Goal: Task Accomplishment & Management: Use online tool/utility

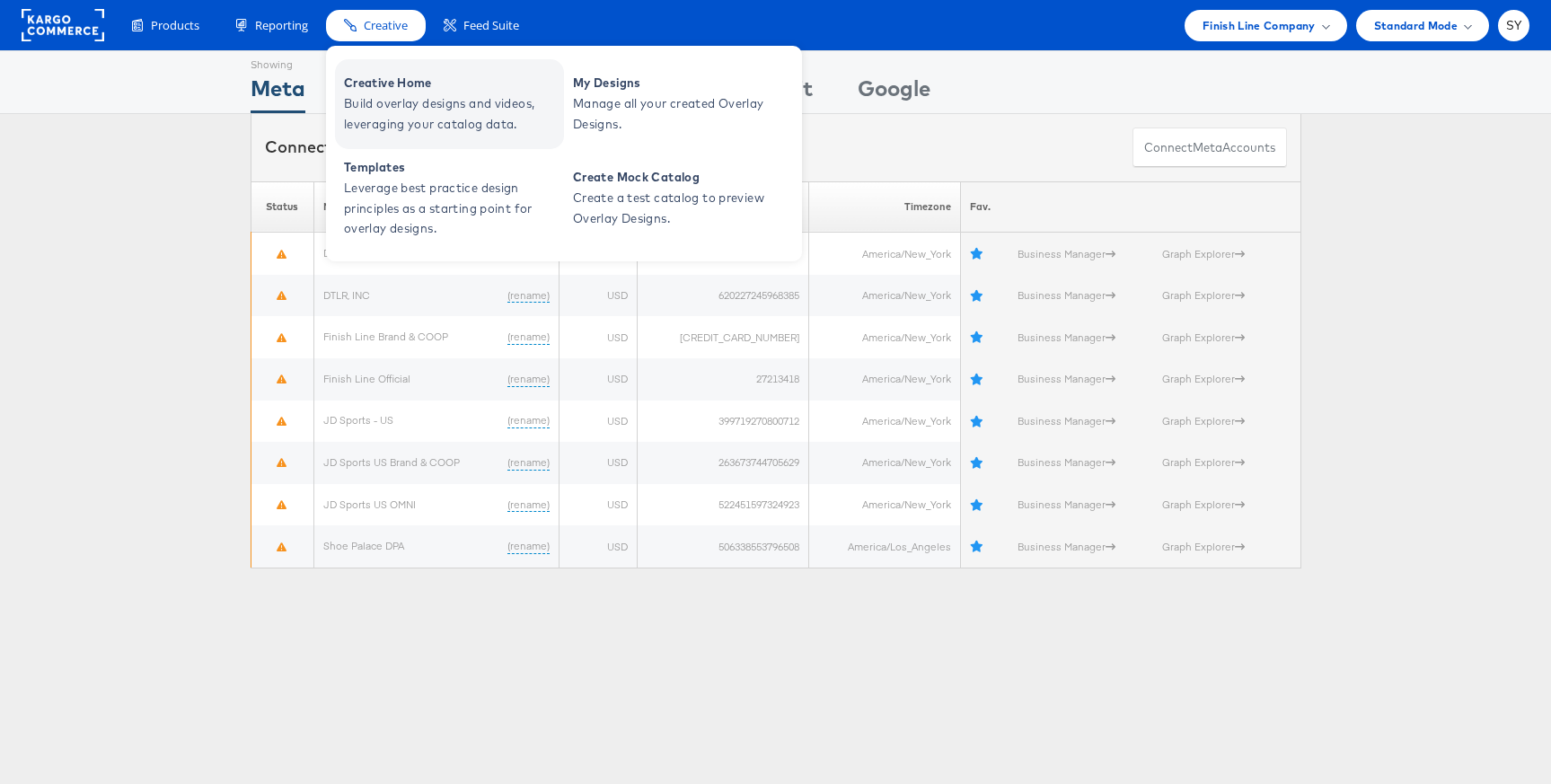
click at [412, 93] on span "Creative Home" at bounding box center [451, 83] width 216 height 21
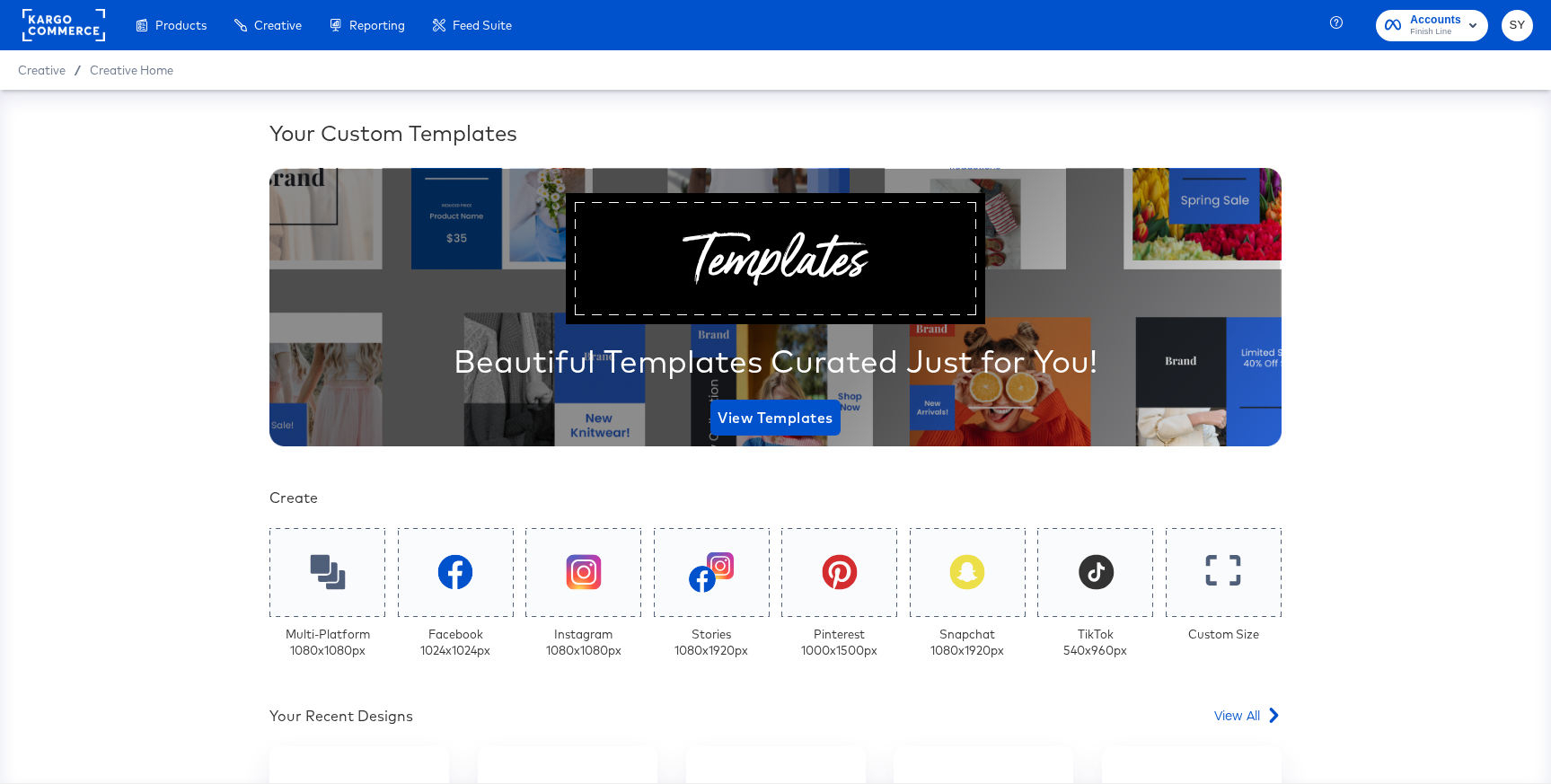
scroll to position [337, 0]
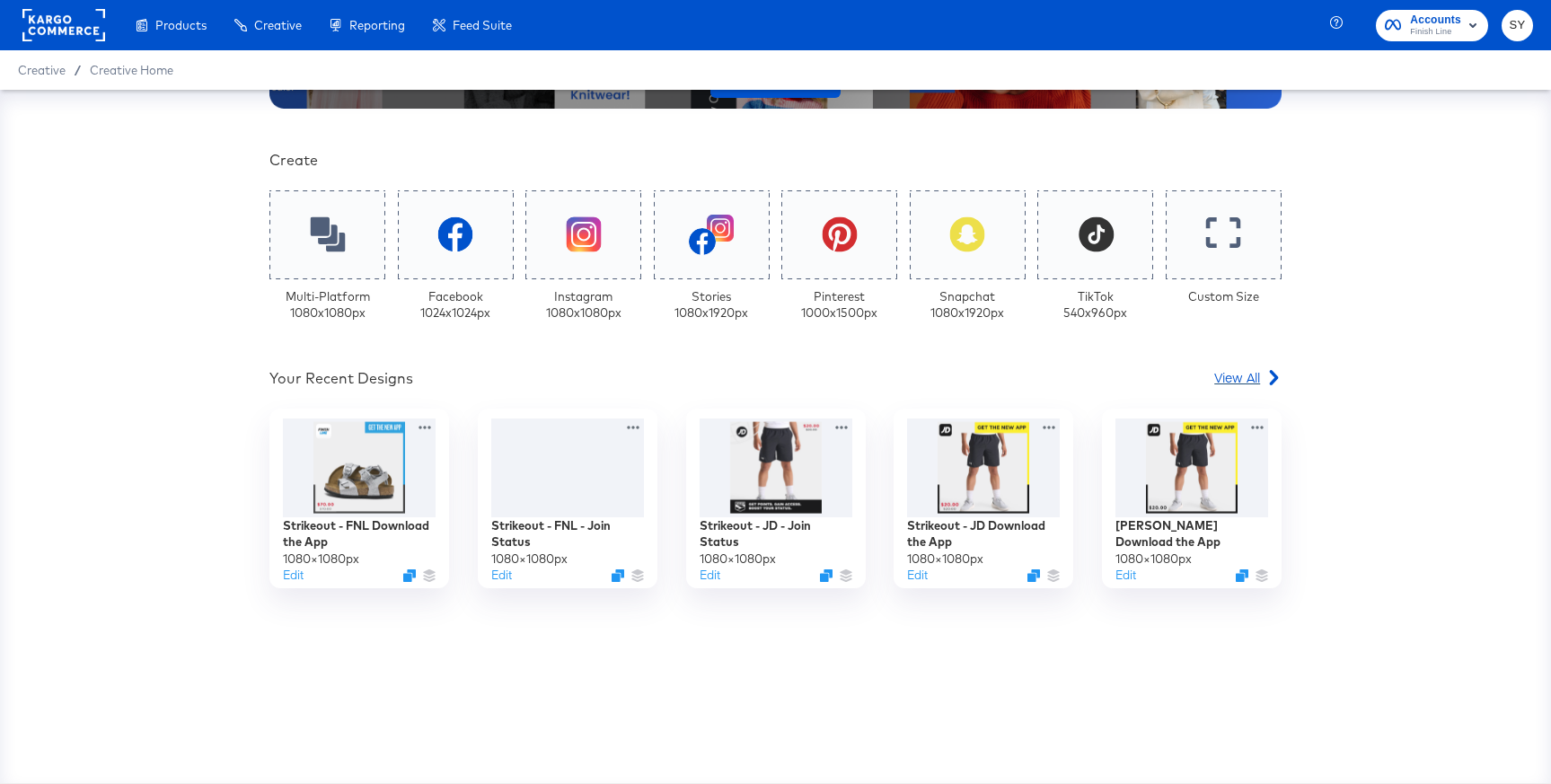
click at [1245, 369] on span "View All" at bounding box center [1237, 377] width 46 height 18
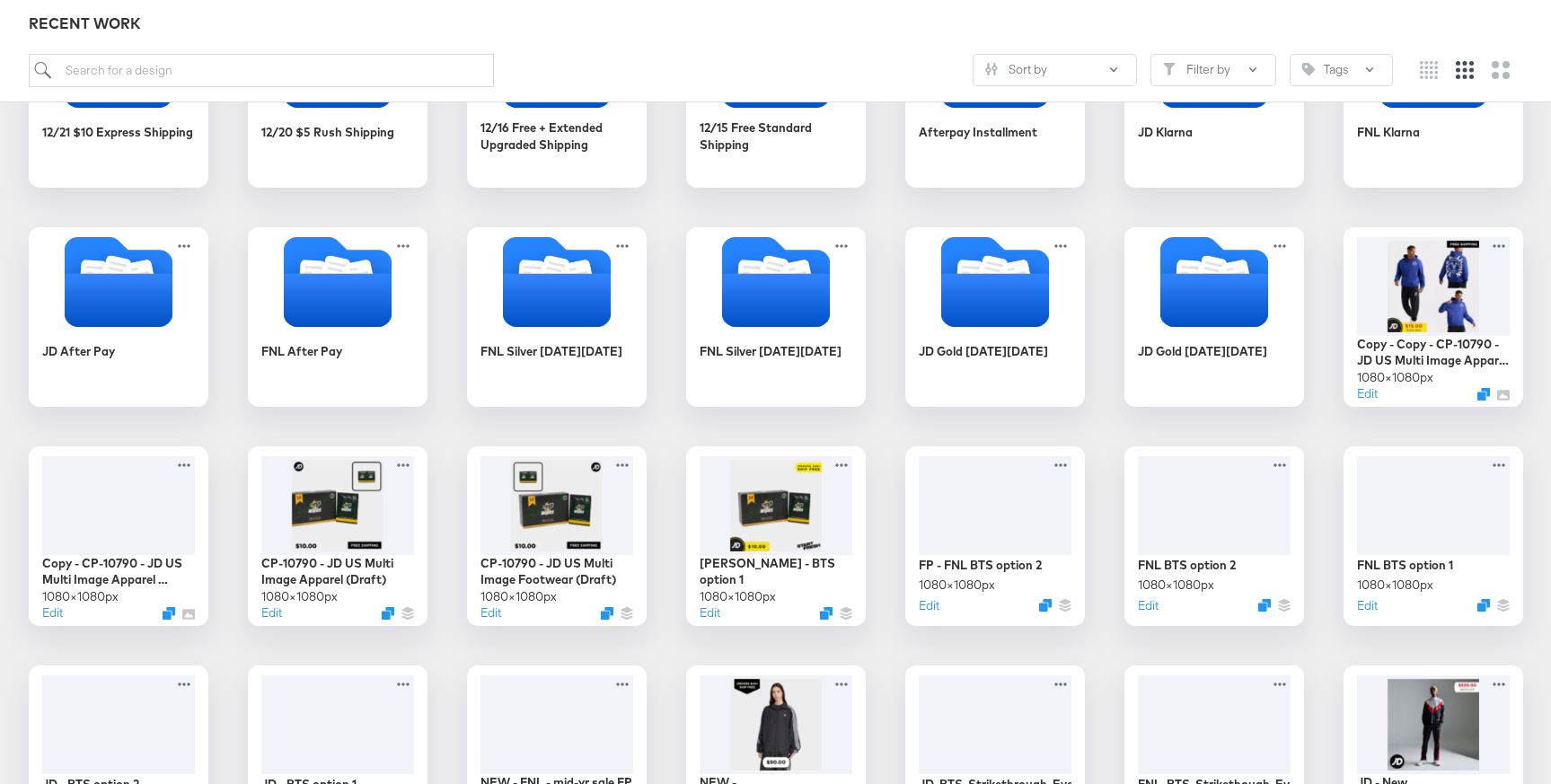
scroll to position [1035, 0]
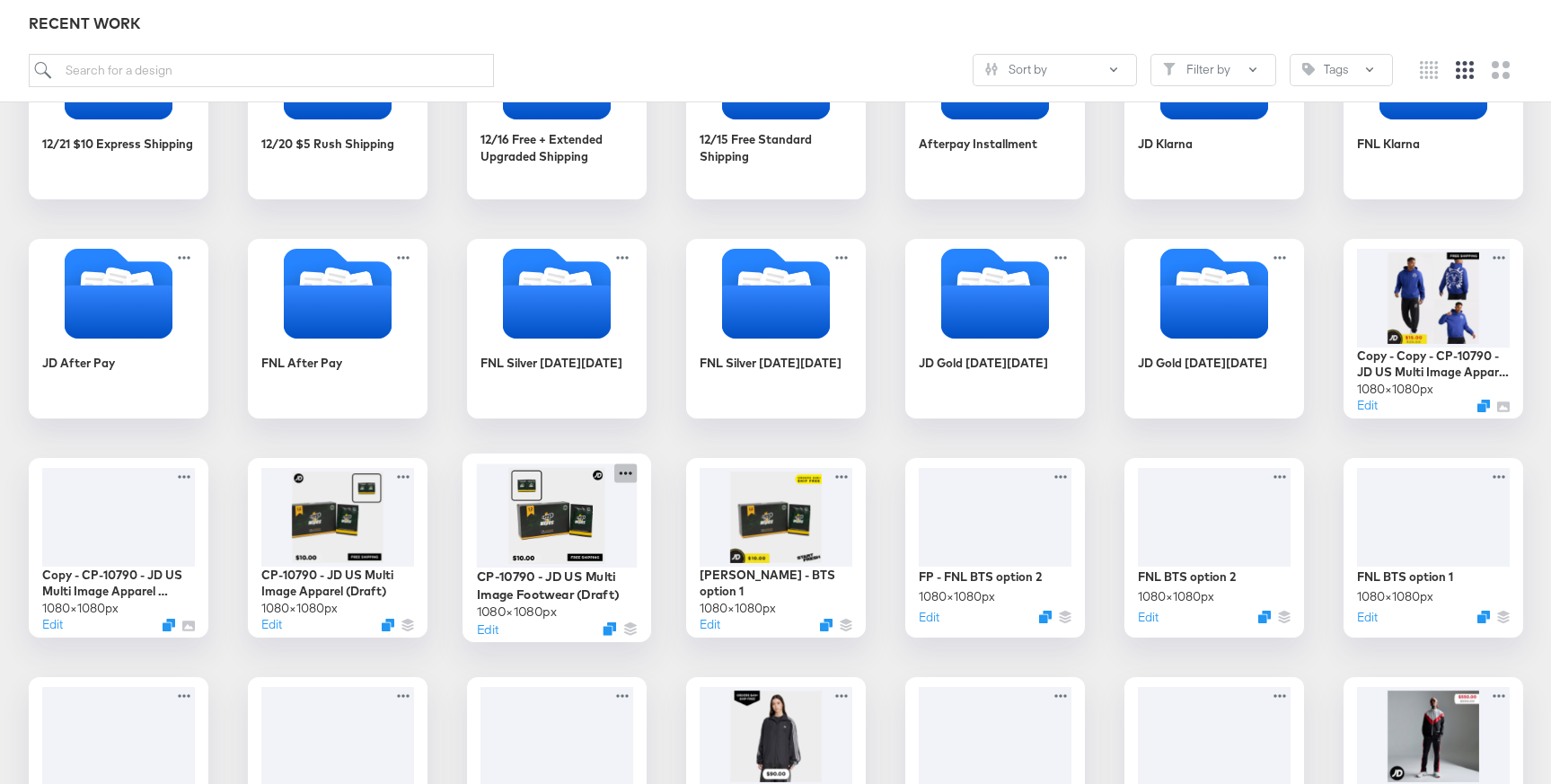
click at [620, 475] on icon at bounding box center [625, 473] width 23 height 19
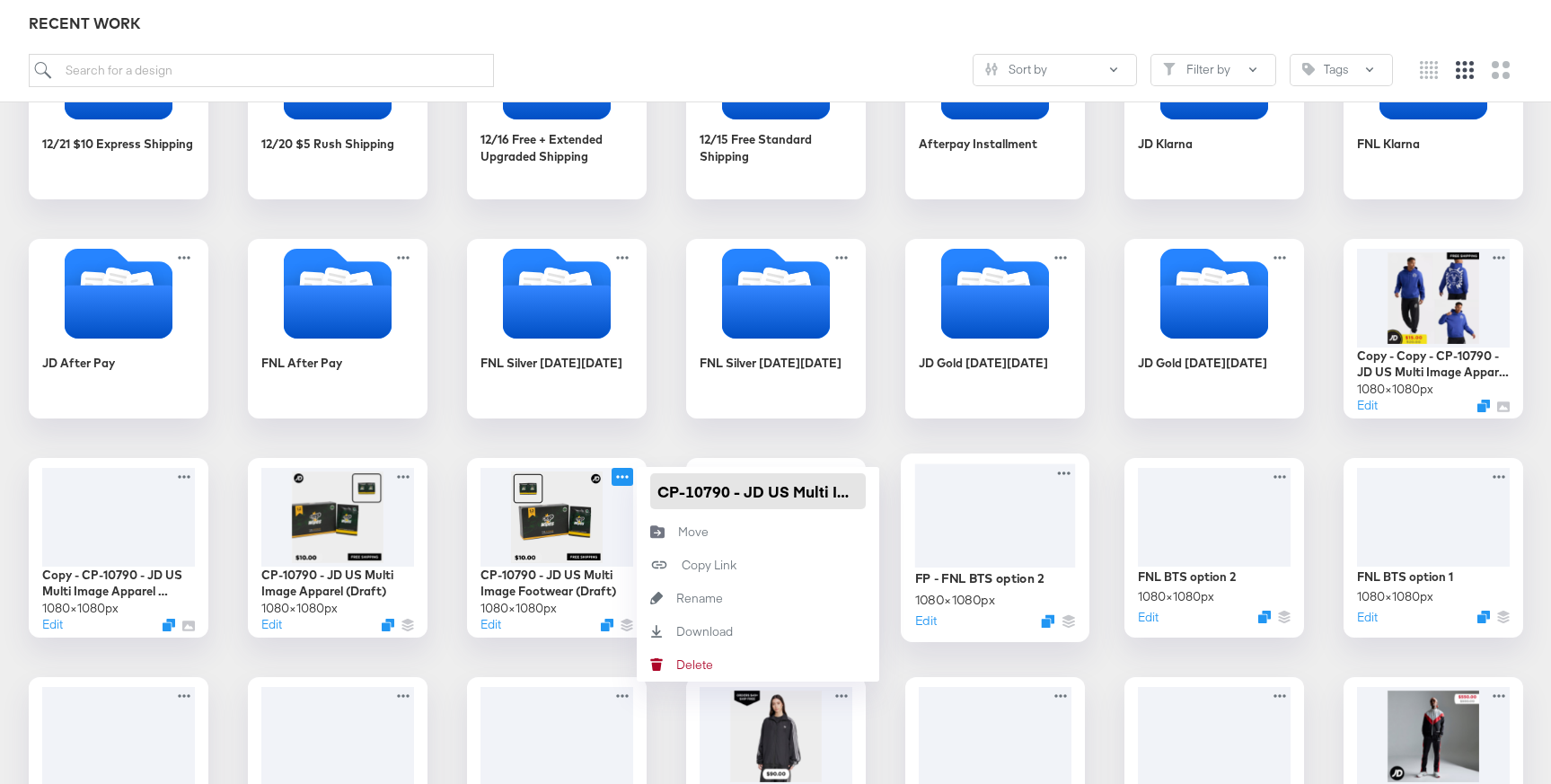
scroll to position [0, 143]
drag, startPoint x: 660, startPoint y: 494, endPoint x: 971, endPoint y: 500, distance: 311.1
click at [799, 493] on input "CP-10790 - JD US Multi Image Footwear (Draft)" at bounding box center [758, 492] width 216 height 36
drag, startPoint x: 808, startPoint y: 492, endPoint x: 896, endPoint y: 492, distance: 88.0
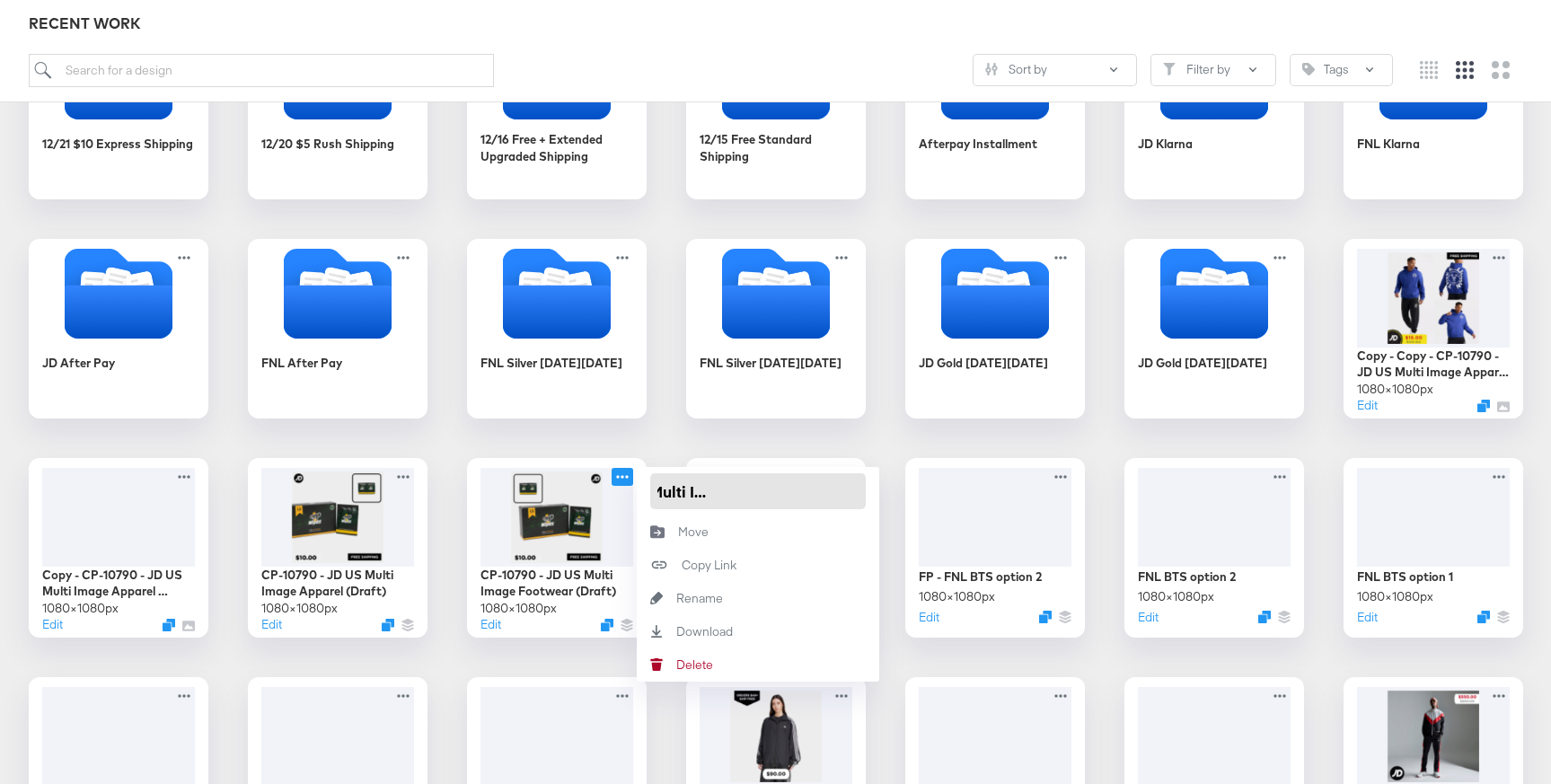
drag, startPoint x: 808, startPoint y: 489, endPoint x: 861, endPoint y: 492, distance: 53.1
click at [862, 492] on input "CP-10790 - JD US Multi Image Footwear (Draft)" at bounding box center [758, 492] width 216 height 36
drag, startPoint x: 857, startPoint y: 492, endPoint x: 815, endPoint y: 492, distance: 42.0
click at [815, 492] on input "CP-10790 - JD US Multi Image Footwear (Draft)" at bounding box center [758, 492] width 216 height 36
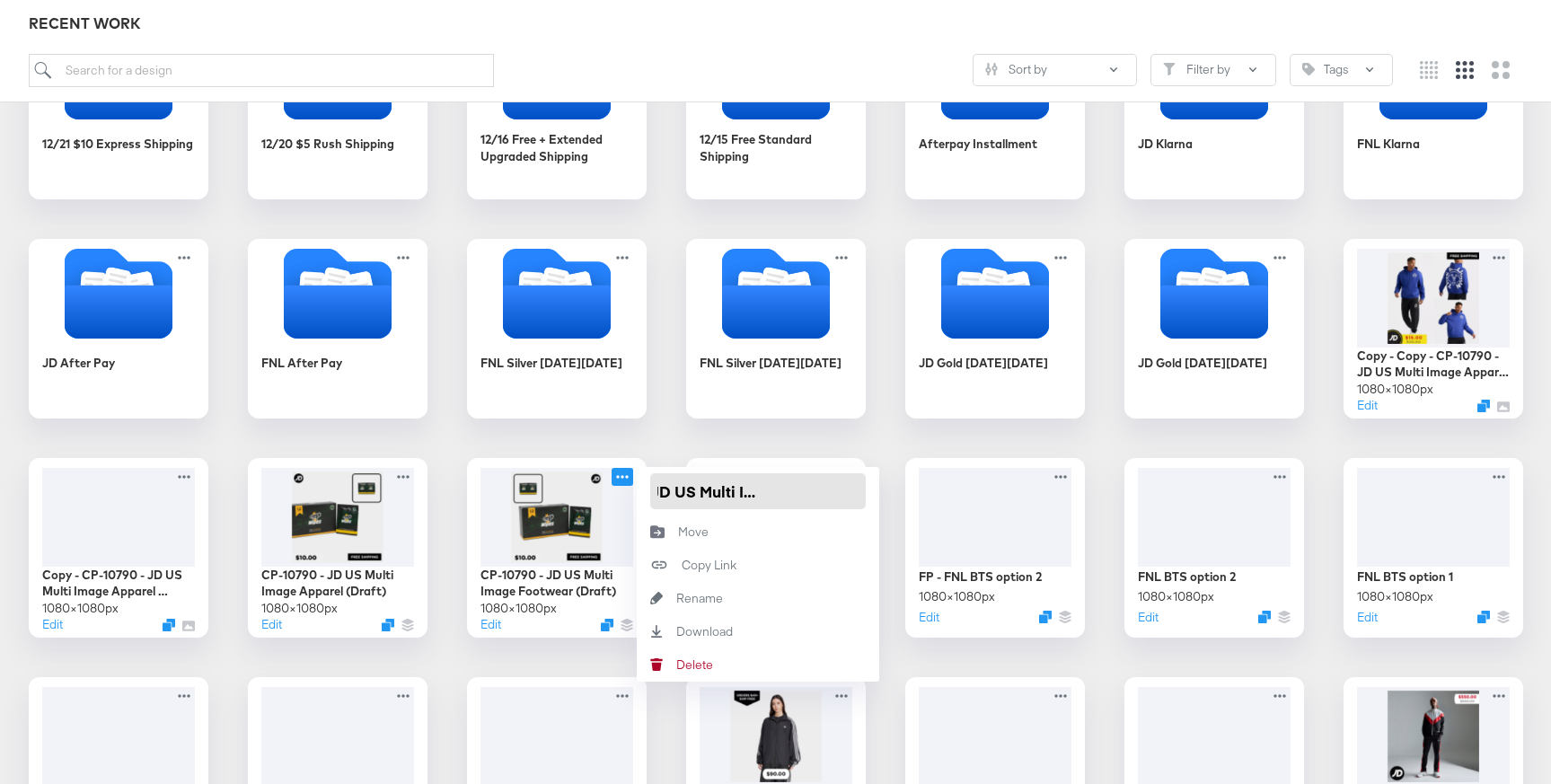
type input "CP-10790 - JD US Multi Image Footwear"
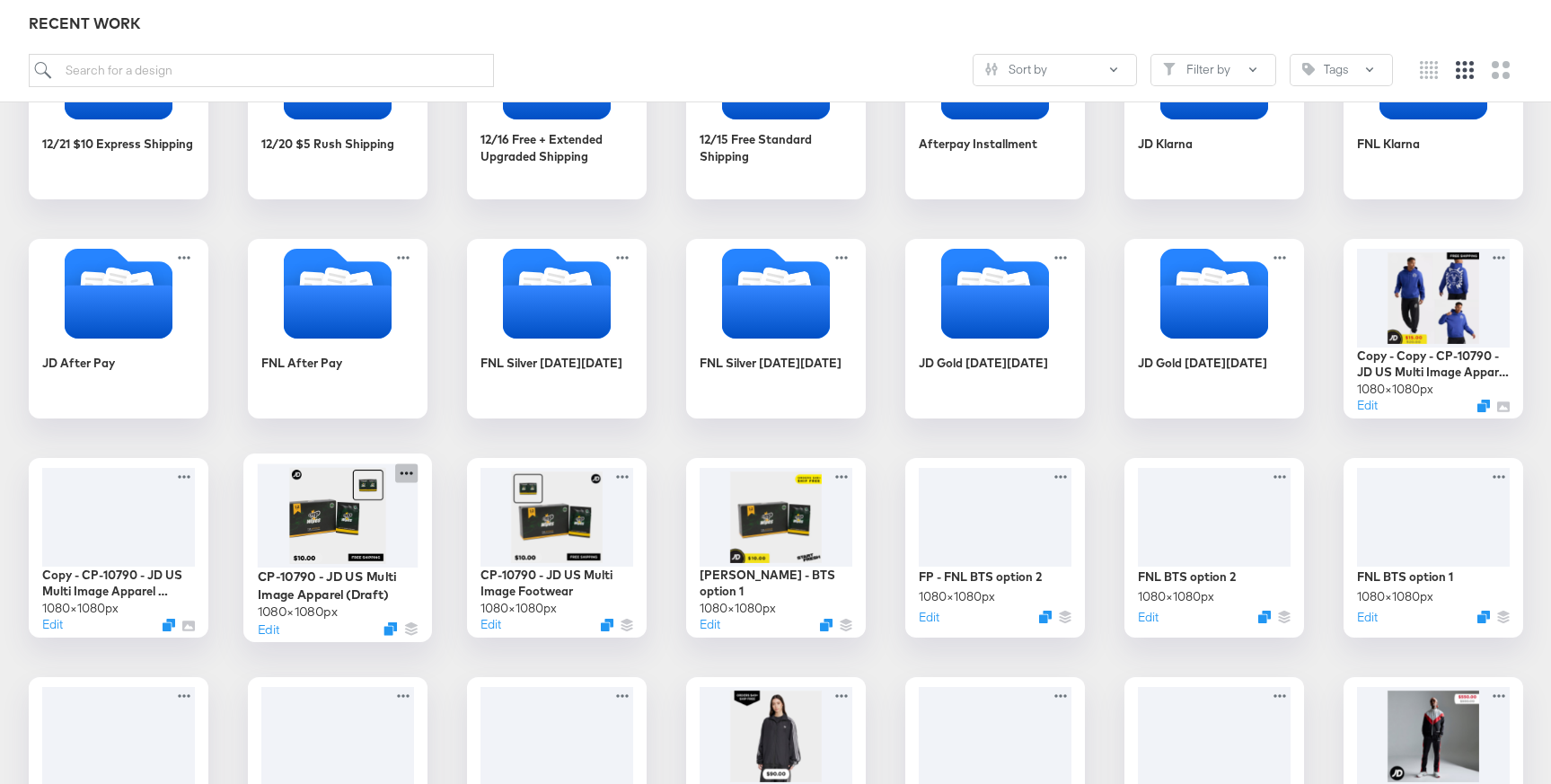
click at [403, 473] on icon at bounding box center [406, 473] width 23 height 19
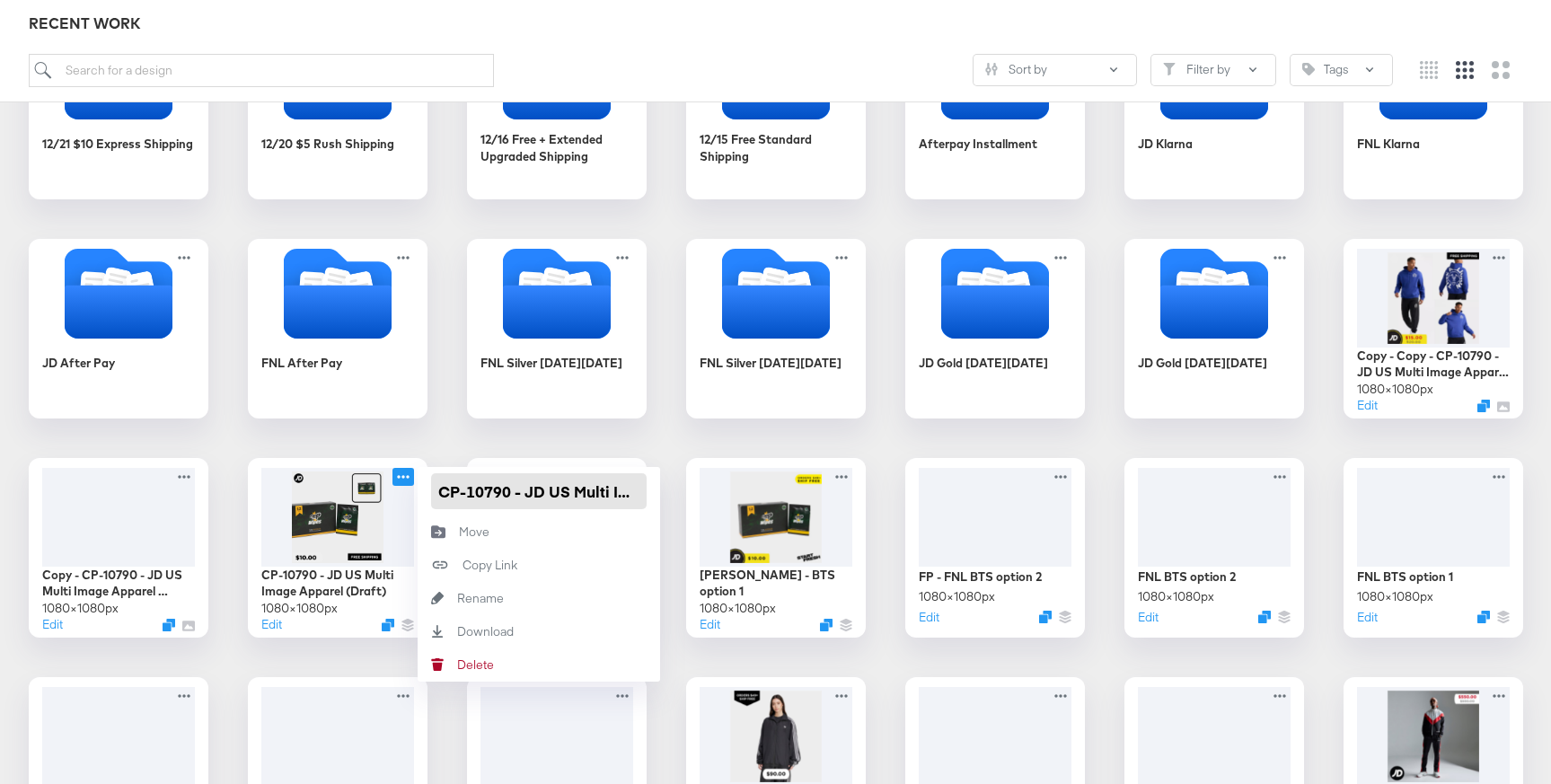
click at [610, 491] on input "CP-10790 - JD US Multi Image Apparel (Draft)" at bounding box center [539, 492] width 216 height 36
drag, startPoint x: 623, startPoint y: 493, endPoint x: 662, endPoint y: 493, distance: 39.0
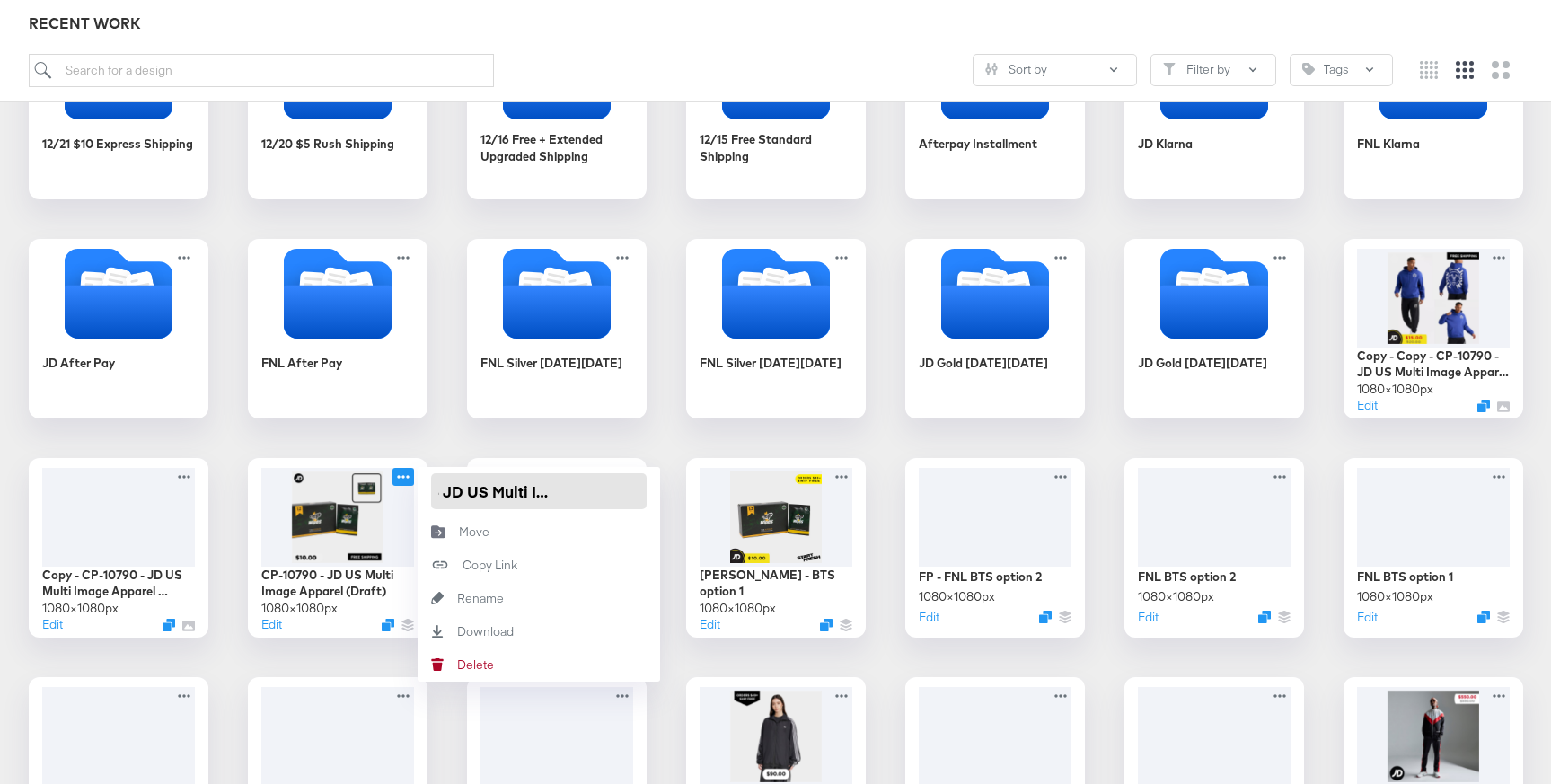
type input "CP-10790 - JD US Multi Image Apparel"
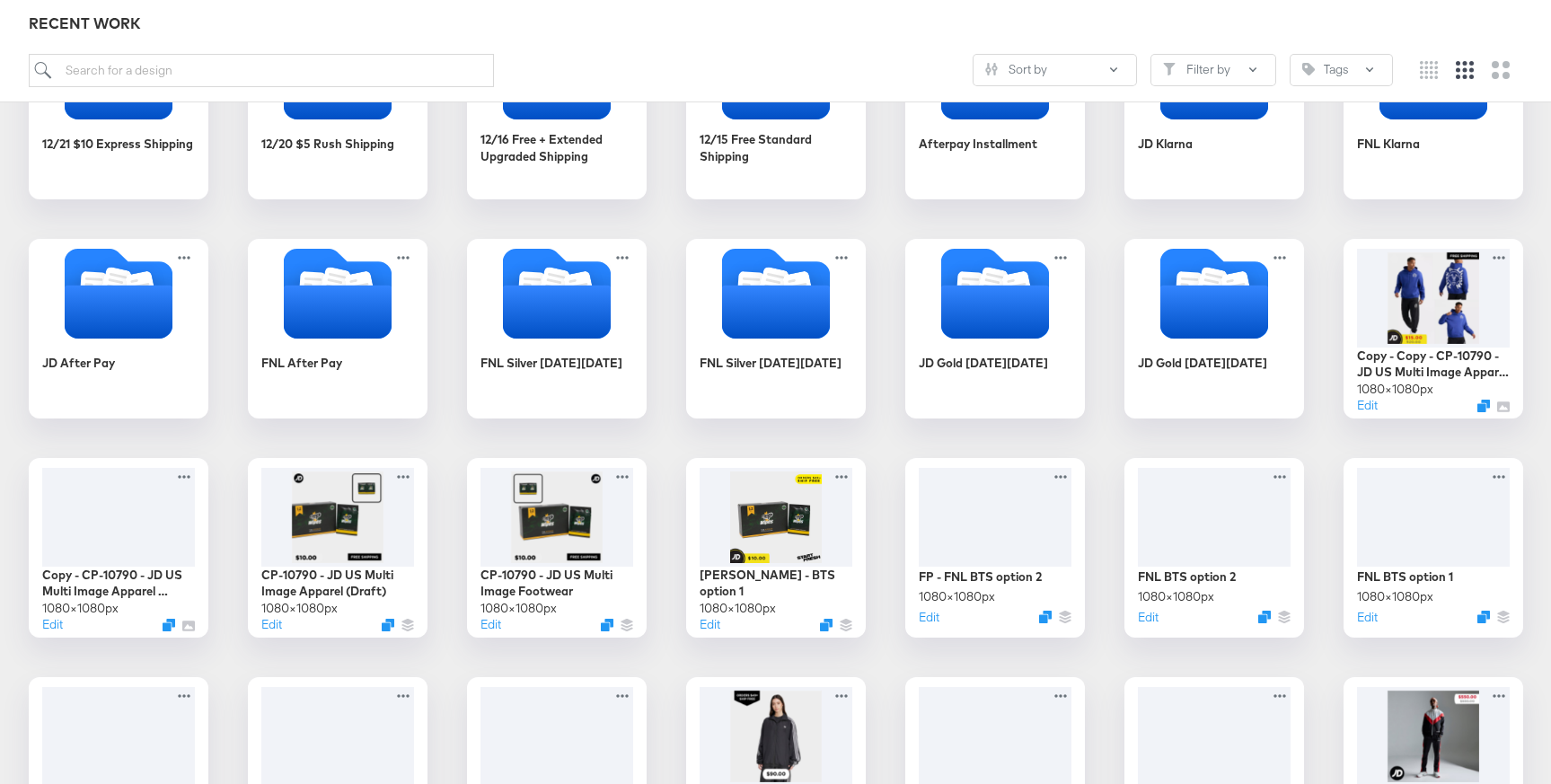
click at [265, 633] on button "Edit" at bounding box center [268, 628] width 22 height 17
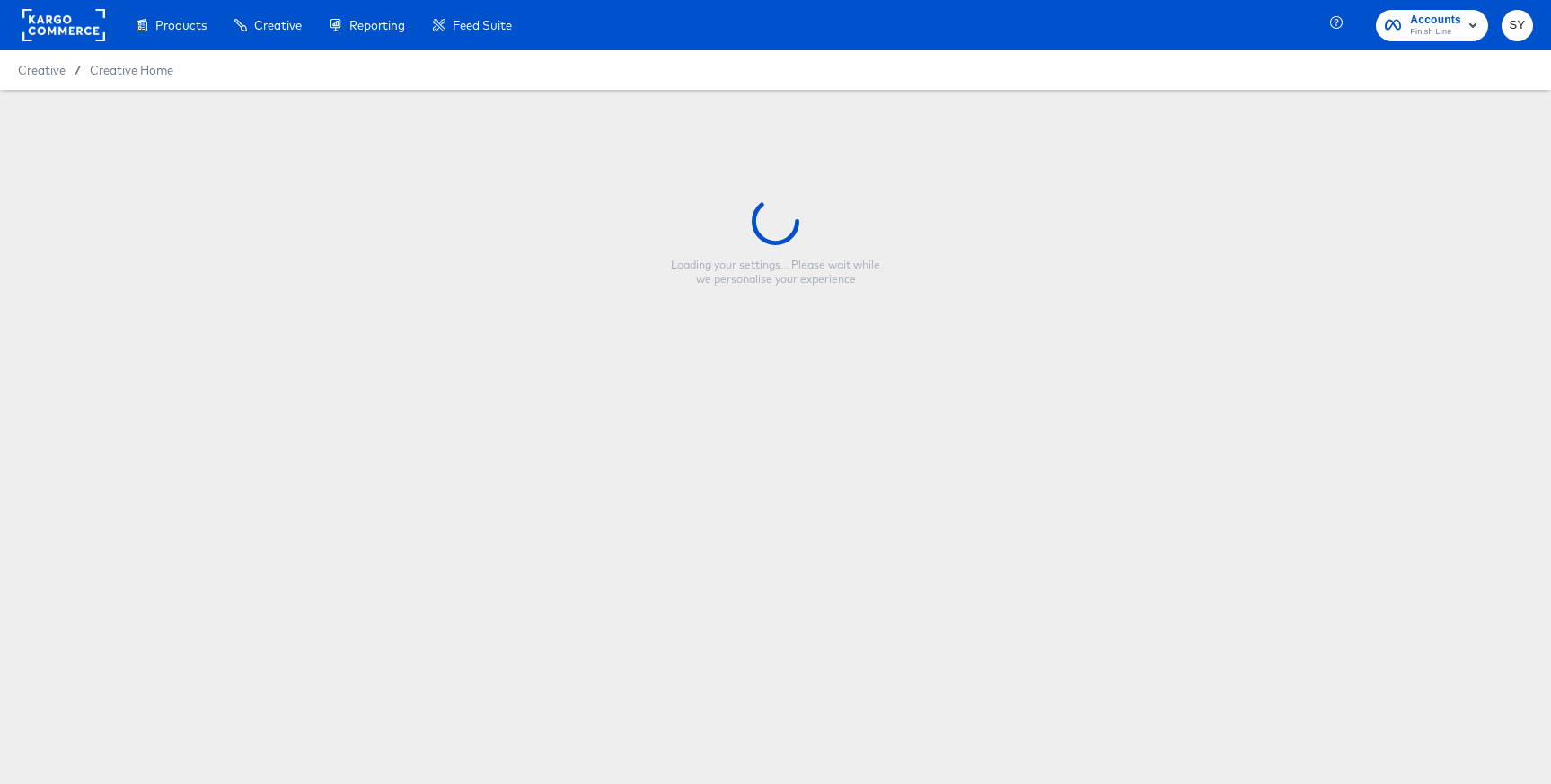
type input "CP-10790 - JD US Multi Image Apparel"
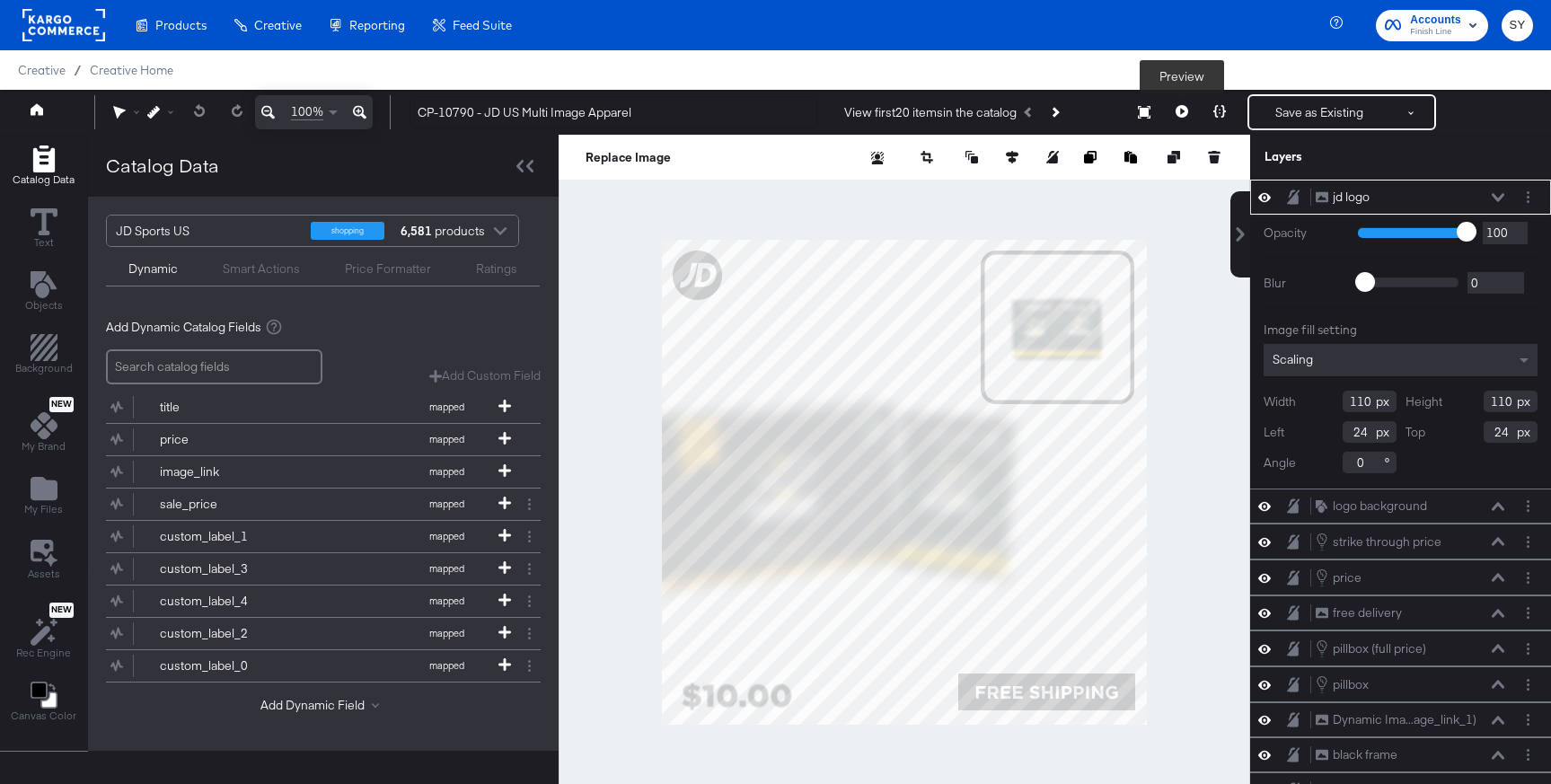
click at [1179, 110] on icon at bounding box center [1182, 111] width 13 height 13
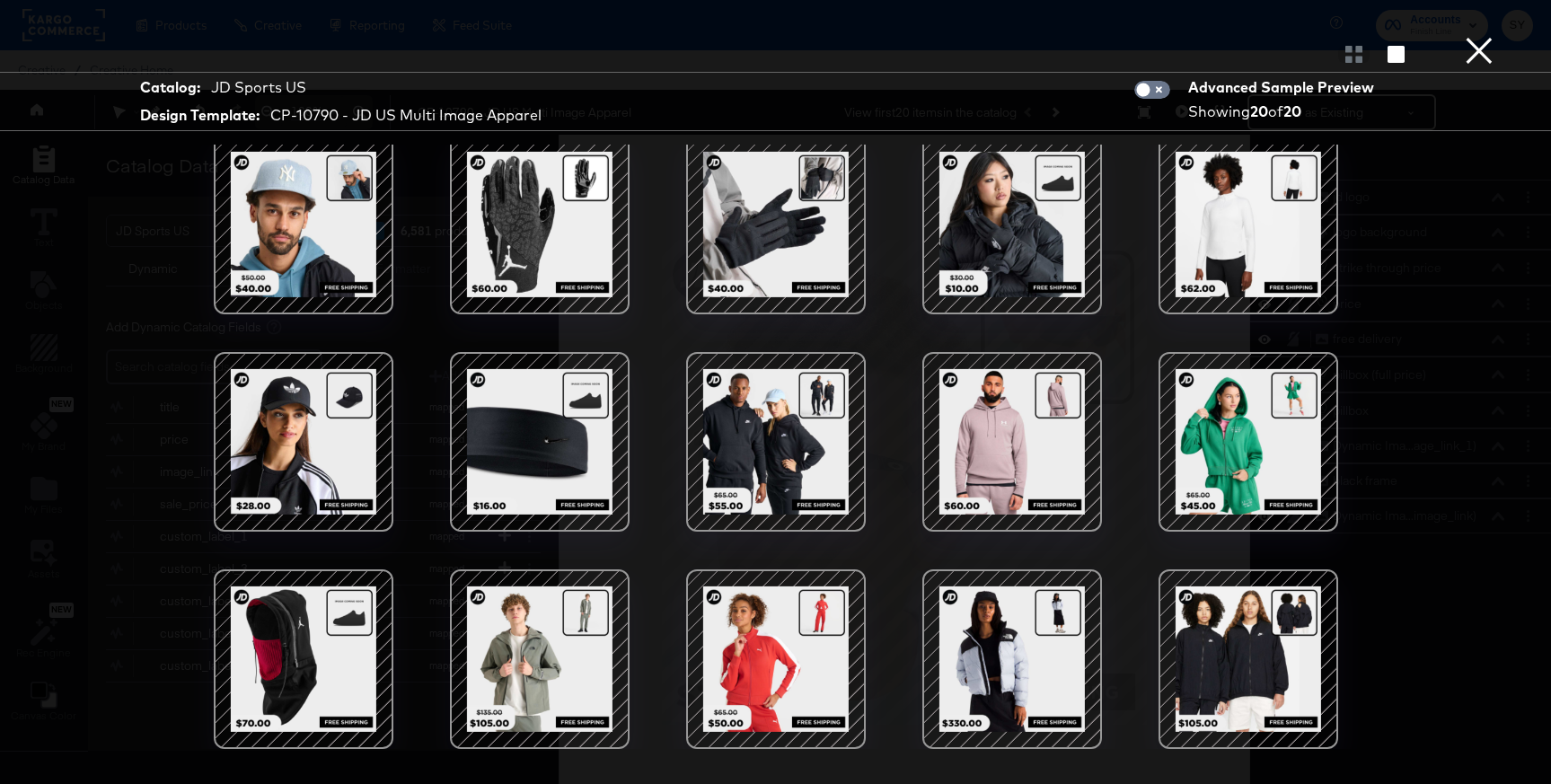
scroll to position [46, 0]
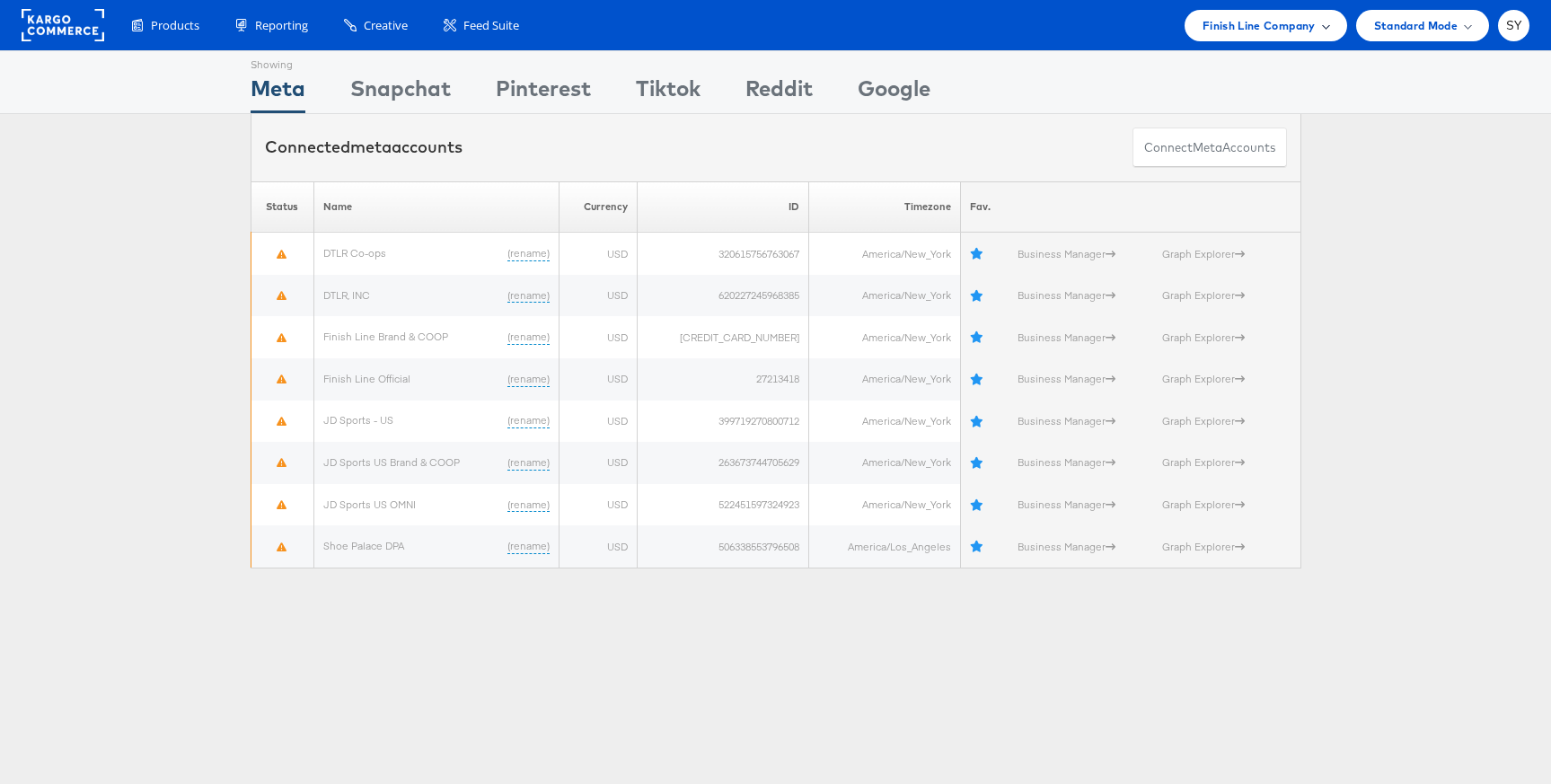
click at [1252, 32] on span "Finish Line Company" at bounding box center [1259, 25] width 113 height 19
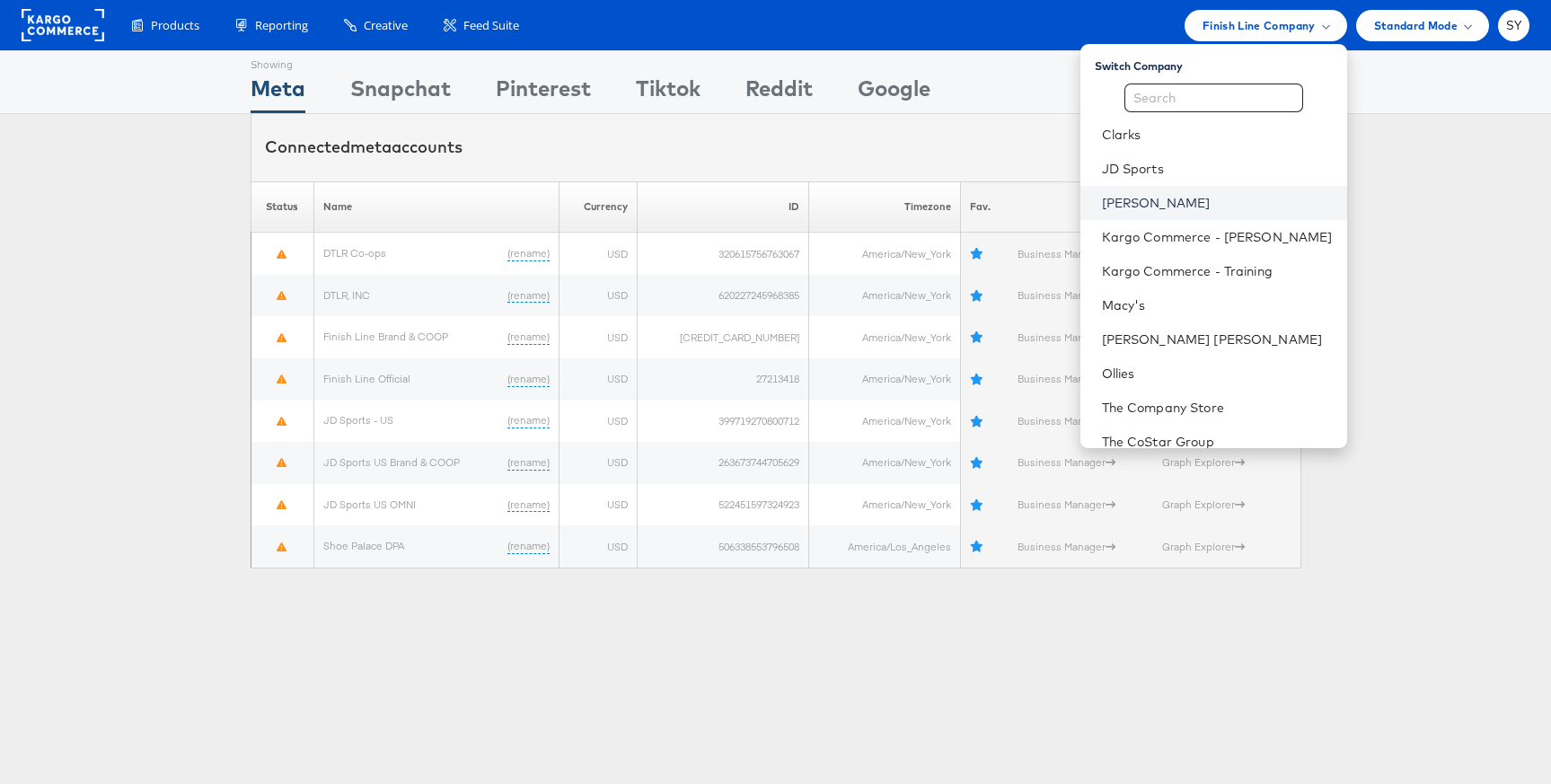
click at [1231, 197] on link "[PERSON_NAME]" at bounding box center [1218, 203] width 231 height 18
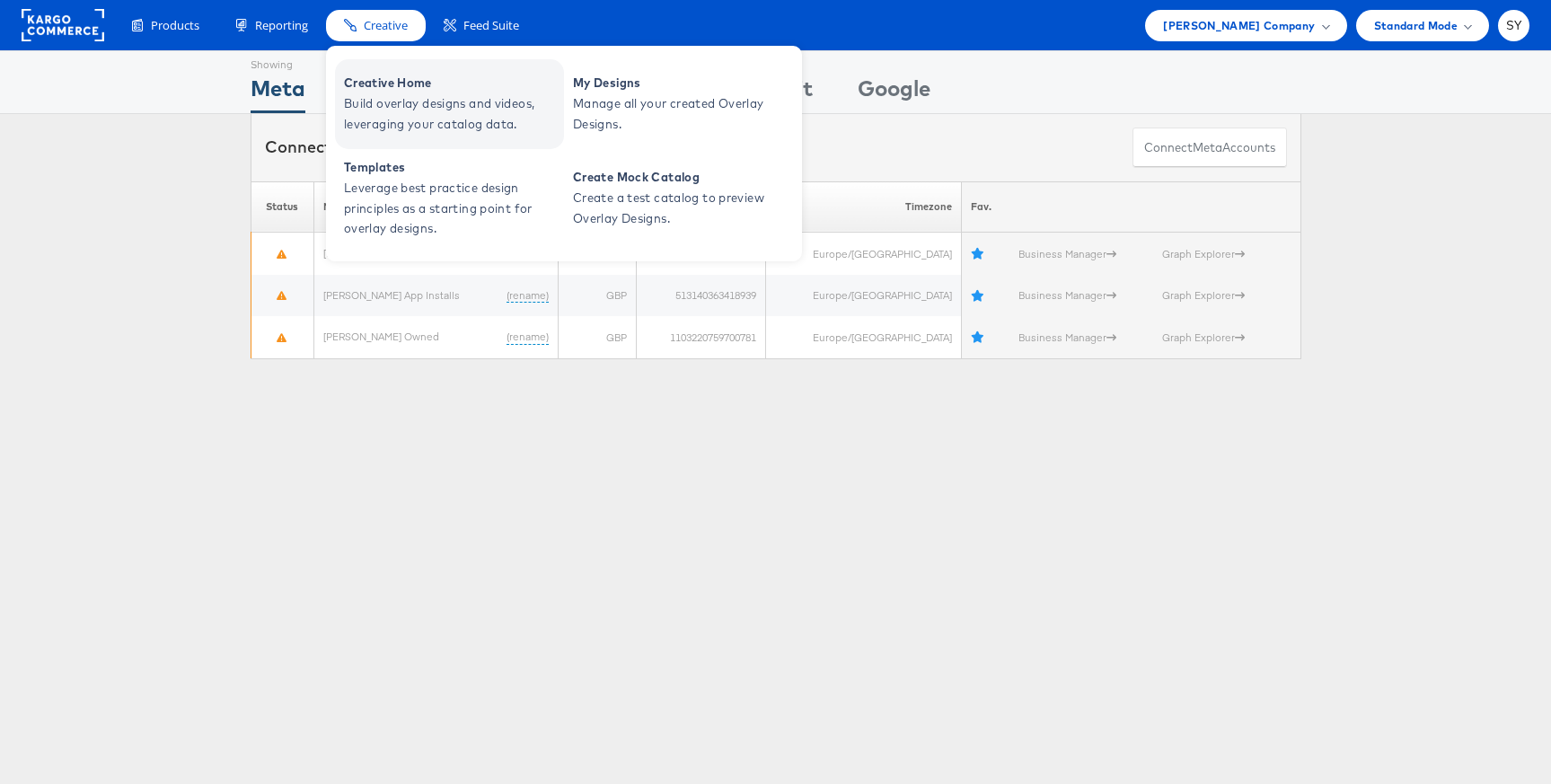
click at [392, 113] on span "Build overlay designs and videos, leveraging your catalog data." at bounding box center [451, 115] width 216 height 42
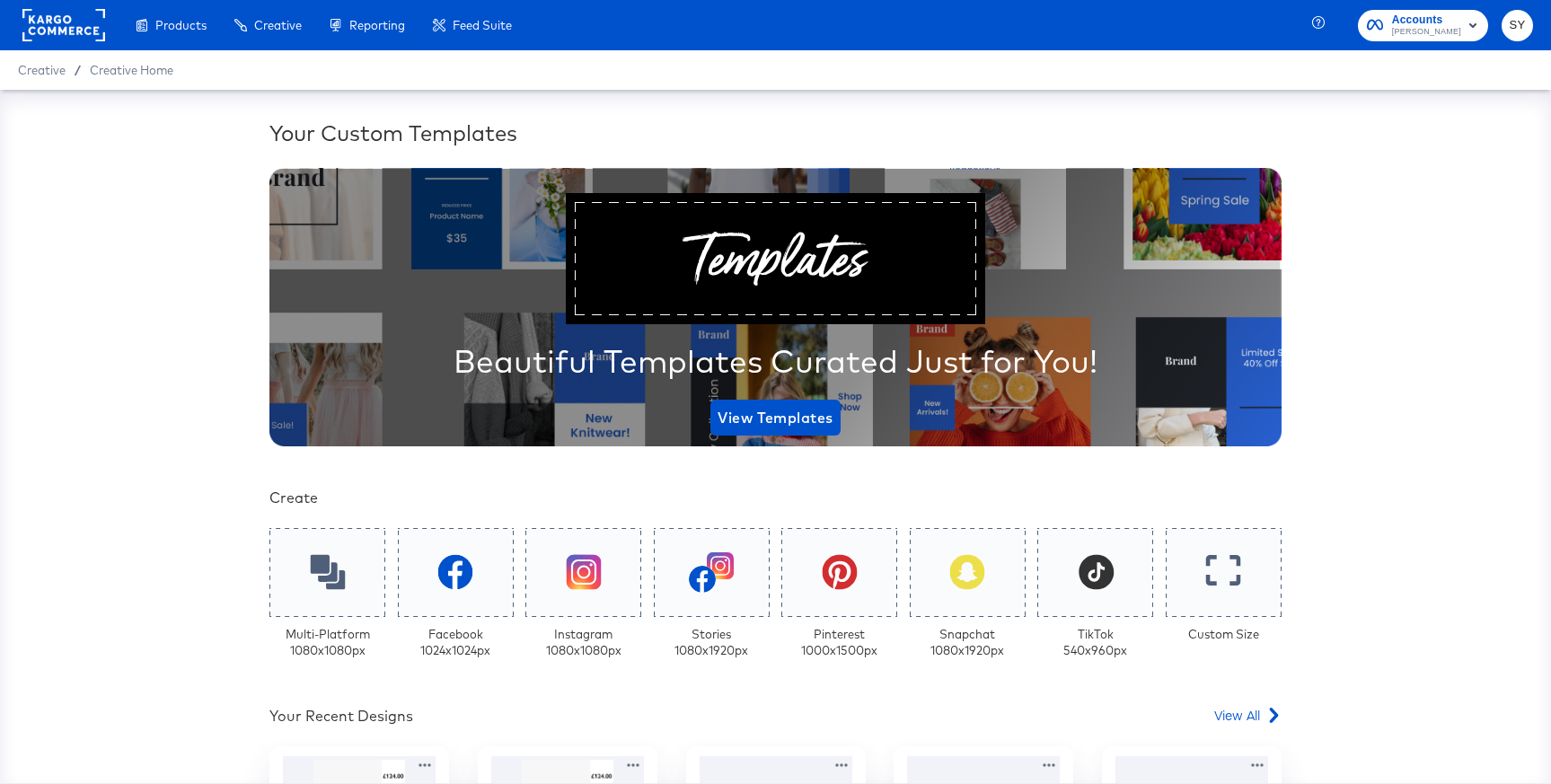
scroll to position [337, 0]
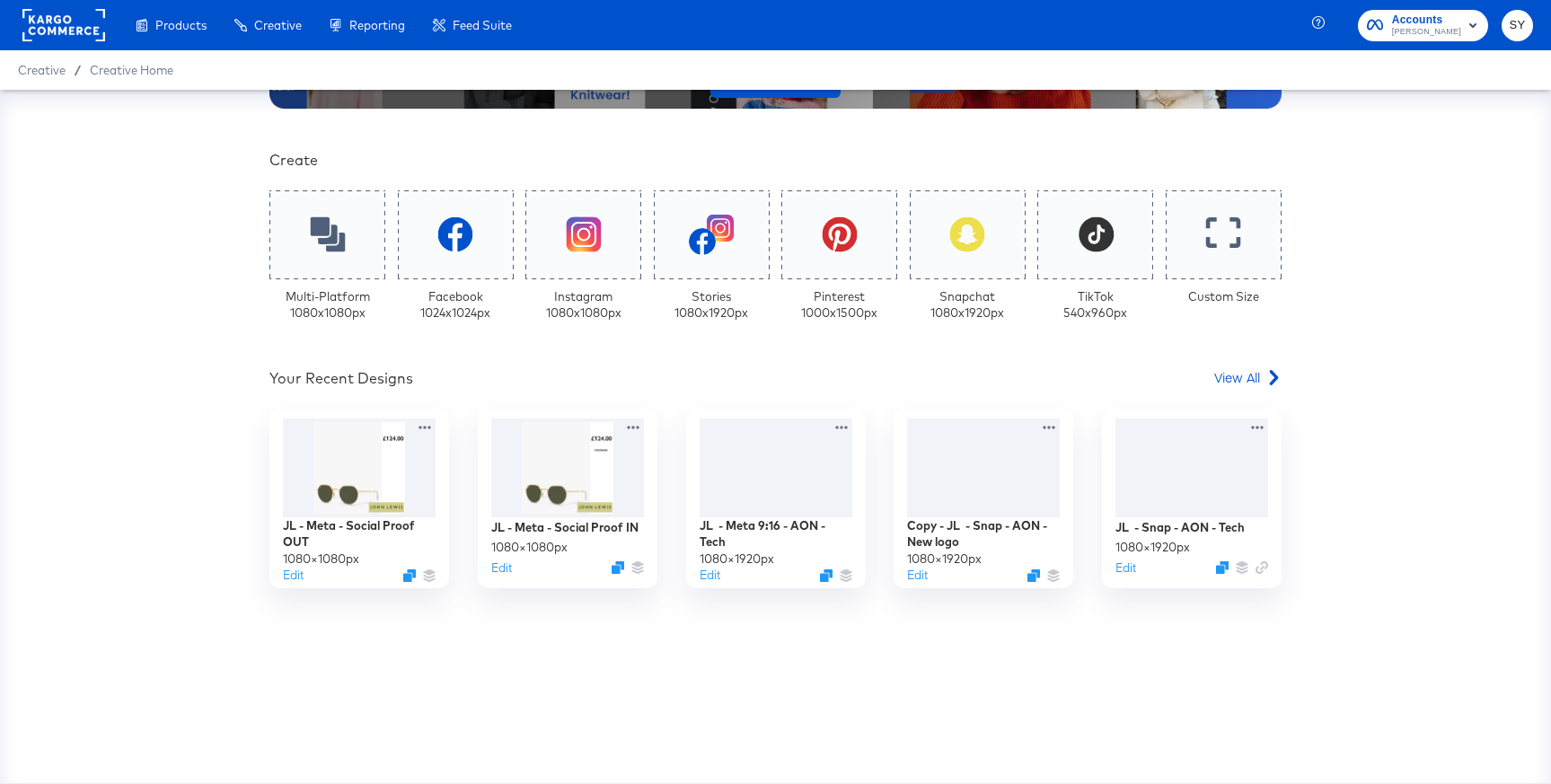
click at [1255, 367] on div "Your Custom Templates Beautiful Templates Curated Just for You! View Templates …" at bounding box center [776, 281] width 1012 height 1003
click at [1251, 374] on span "View All" at bounding box center [1237, 377] width 46 height 18
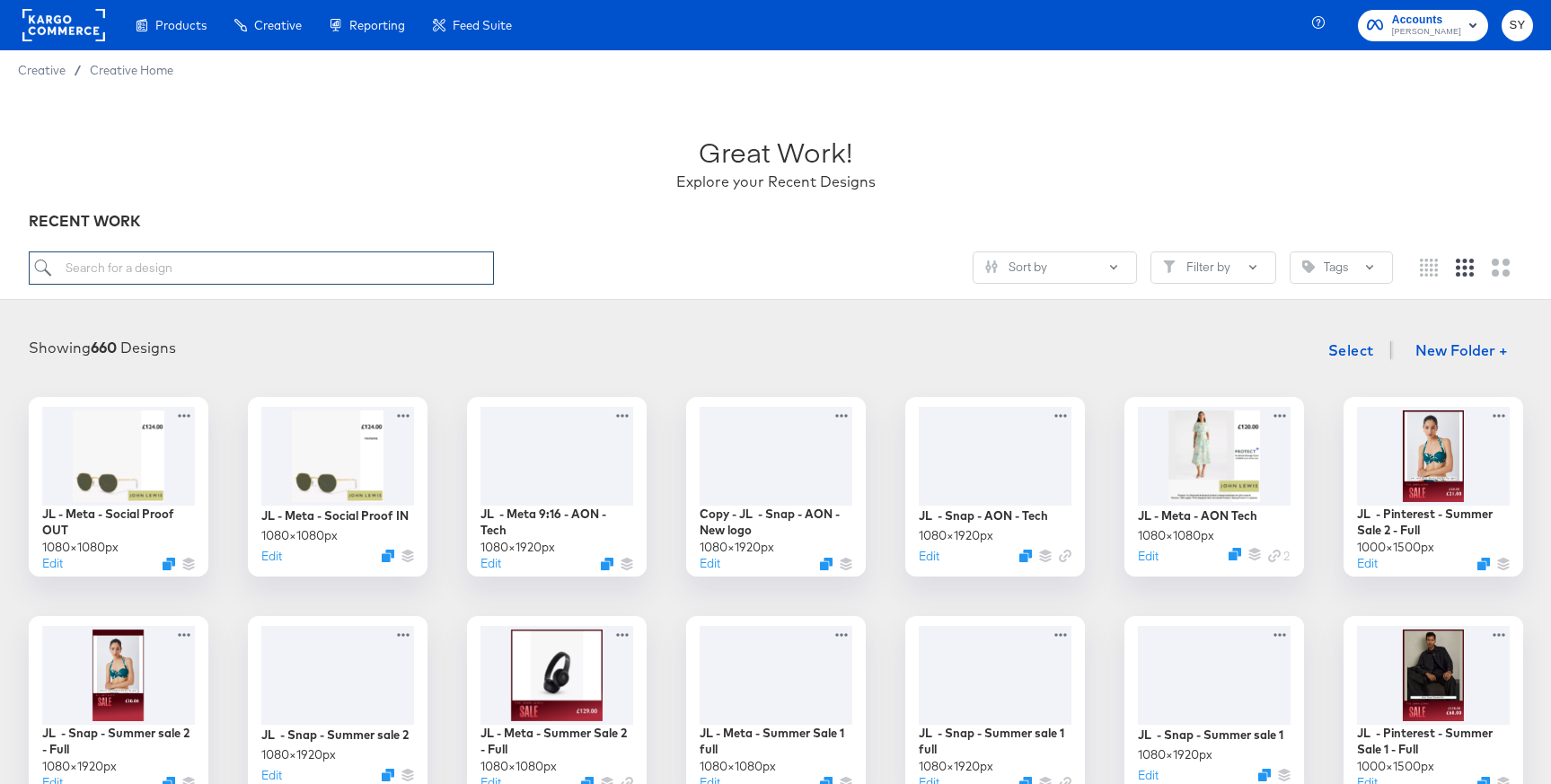
click at [381, 274] on input "search" at bounding box center [262, 268] width 466 height 33
type input "bau"
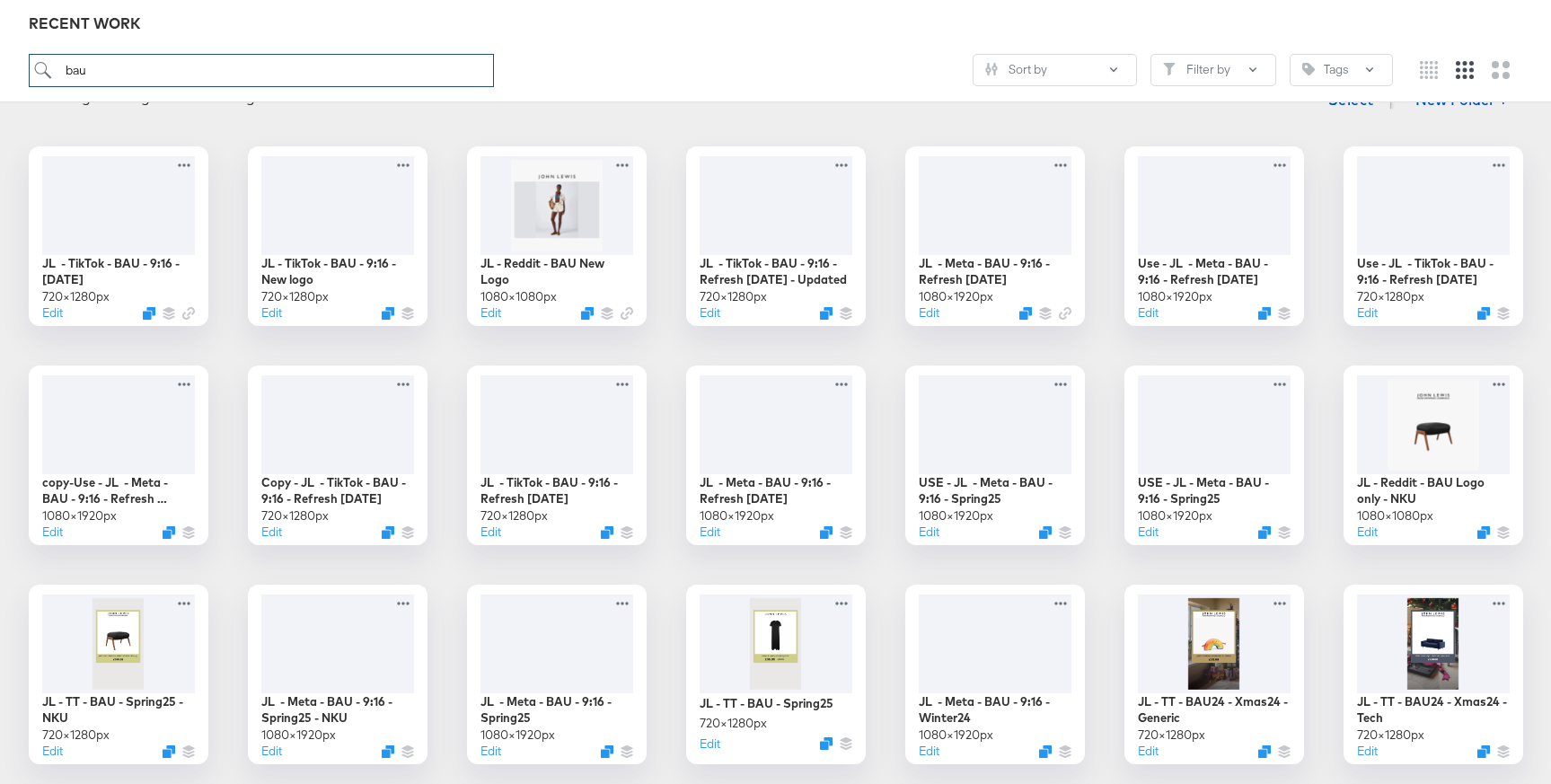
scroll to position [236, 0]
